Goal: Task Accomplishment & Management: Complete application form

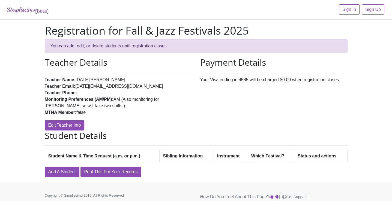
click at [285, 173] on div "Student Details Student Name & Time Request (a.m. or p.m.) Sibling Information …" at bounding box center [196, 154] width 311 height 46
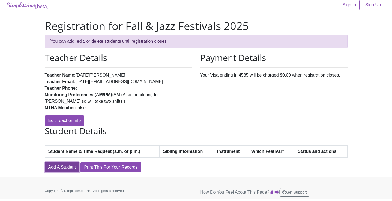
click at [61, 167] on link "Add A Student" at bounding box center [62, 167] width 35 height 10
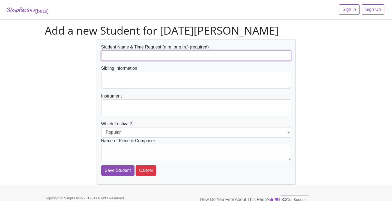
click at [119, 54] on input "text" at bounding box center [196, 55] width 190 height 10
type input "[PERSON_NAME]"
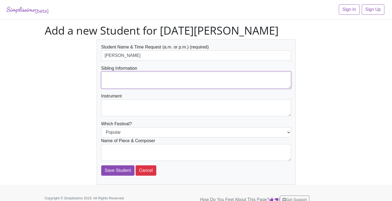
click at [133, 78] on textarea at bounding box center [196, 80] width 190 height 17
type textarea "n/a"
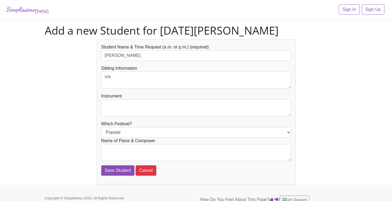
click at [146, 119] on form "Student Name & Time Request (a.m. or p.m.) (required) Emma Nguyen Sibling Infor…" at bounding box center [196, 110] width 190 height 132
click at [149, 117] on form "Student Name & Time Request (a.m. or p.m.) (required) Emma Nguyen Sibling Infor…" at bounding box center [196, 110] width 190 height 132
click at [148, 112] on textarea at bounding box center [196, 108] width 190 height 17
type textarea "Piano"
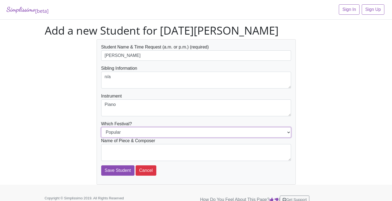
click at [142, 133] on select "Popular Jazz" at bounding box center [196, 132] width 190 height 10
select select "Jazz"
click at [101, 127] on select "Popular Jazz" at bounding box center [196, 132] width 190 height 10
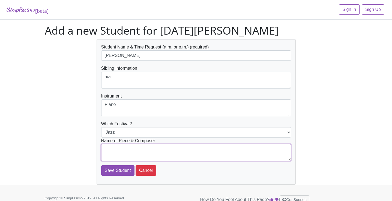
click at [139, 152] on textarea at bounding box center [196, 152] width 190 height 17
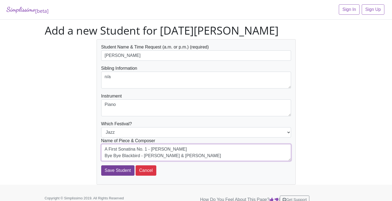
type textarea "A First Sonatina No. 1 - Jane Bastien Bye Bye Blackbird - Henderson & Dixon"
click at [118, 175] on input "Save Student" at bounding box center [117, 171] width 33 height 10
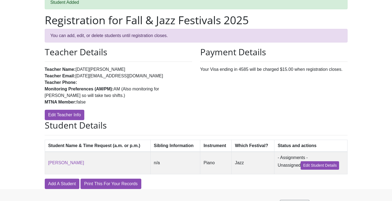
scroll to position [40, 0]
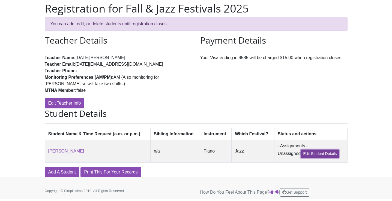
click at [326, 151] on link "Edit Student Details" at bounding box center [319, 154] width 38 height 8
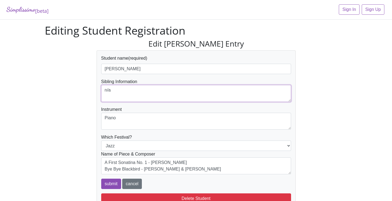
click at [161, 92] on textarea "n/a" at bounding box center [196, 93] width 190 height 17
type textarea "n/a"
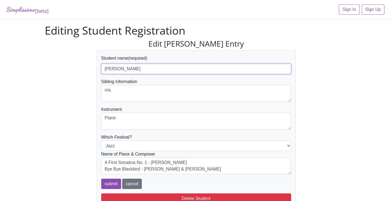
click at [180, 71] on input "[PERSON_NAME]" at bounding box center [196, 69] width 190 height 10
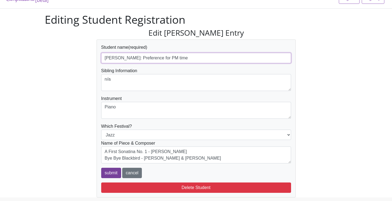
type input "[PERSON_NAME]: Preference for PM time"
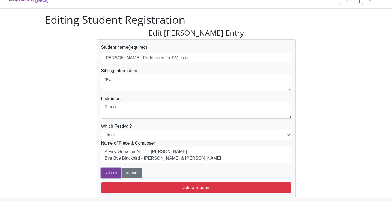
click at [116, 173] on input "submit" at bounding box center [111, 173] width 20 height 10
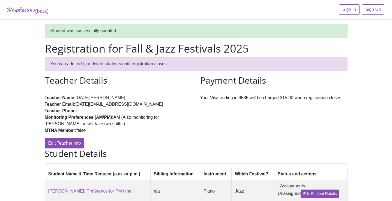
scroll to position [40, 0]
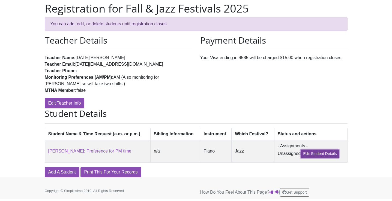
click at [320, 151] on link "Edit Student Details" at bounding box center [319, 154] width 38 height 8
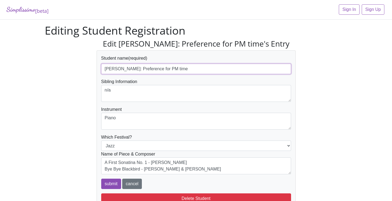
drag, startPoint x: 195, startPoint y: 68, endPoint x: 133, endPoint y: 69, distance: 61.4
click at [133, 69] on input "[PERSON_NAME]: Preference for PM time" at bounding box center [196, 69] width 190 height 10
type input "[PERSON_NAME]"
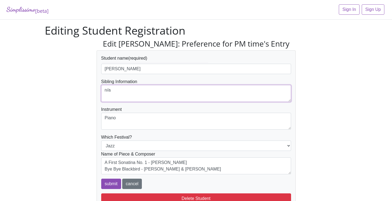
click at [114, 91] on textarea "n/a" at bounding box center [196, 93] width 190 height 17
paste textarea ": Preference for PM time"
type textarea "n/a : Preference for PM time"
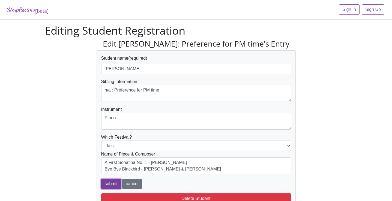
click at [111, 183] on input "submit" at bounding box center [111, 184] width 20 height 10
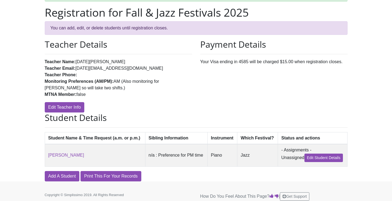
scroll to position [51, 0]
